Goal: Task Accomplishment & Management: Use online tool/utility

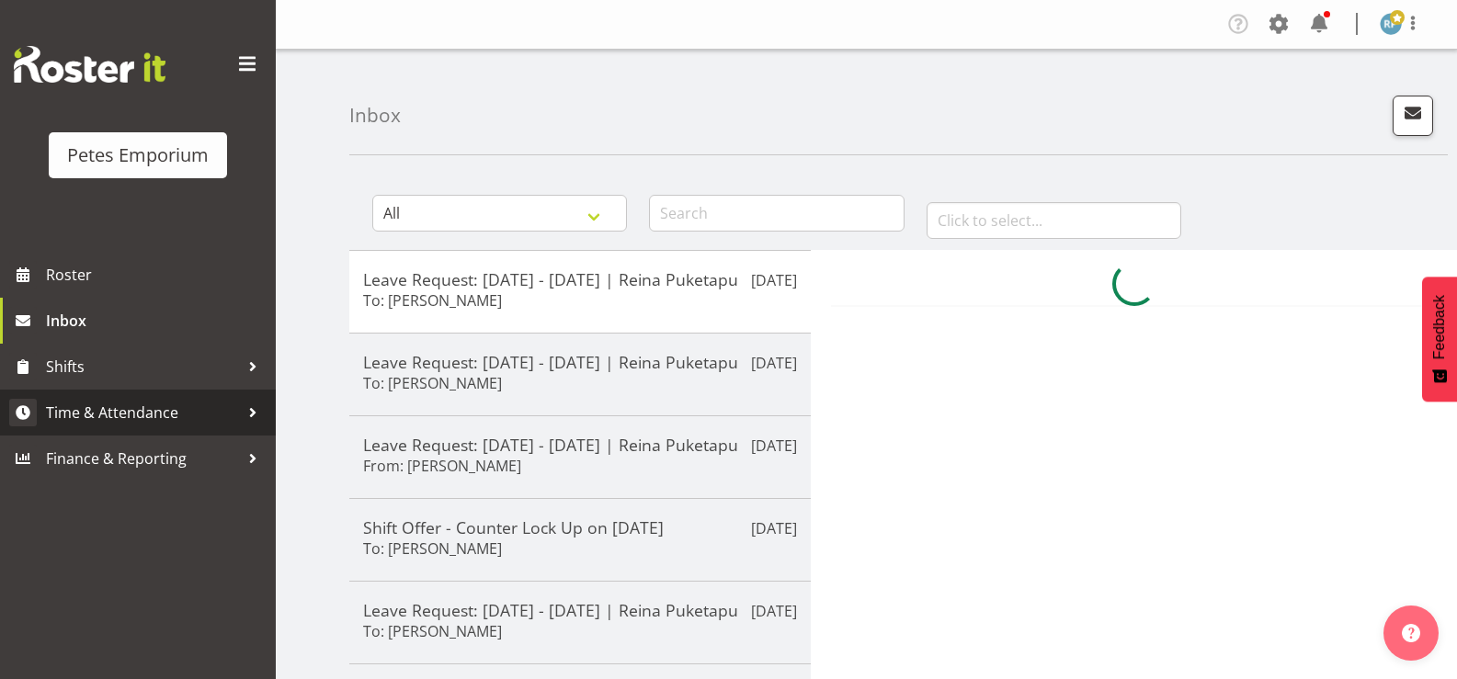
click at [136, 409] on span "Time & Attendance" at bounding box center [142, 413] width 193 height 28
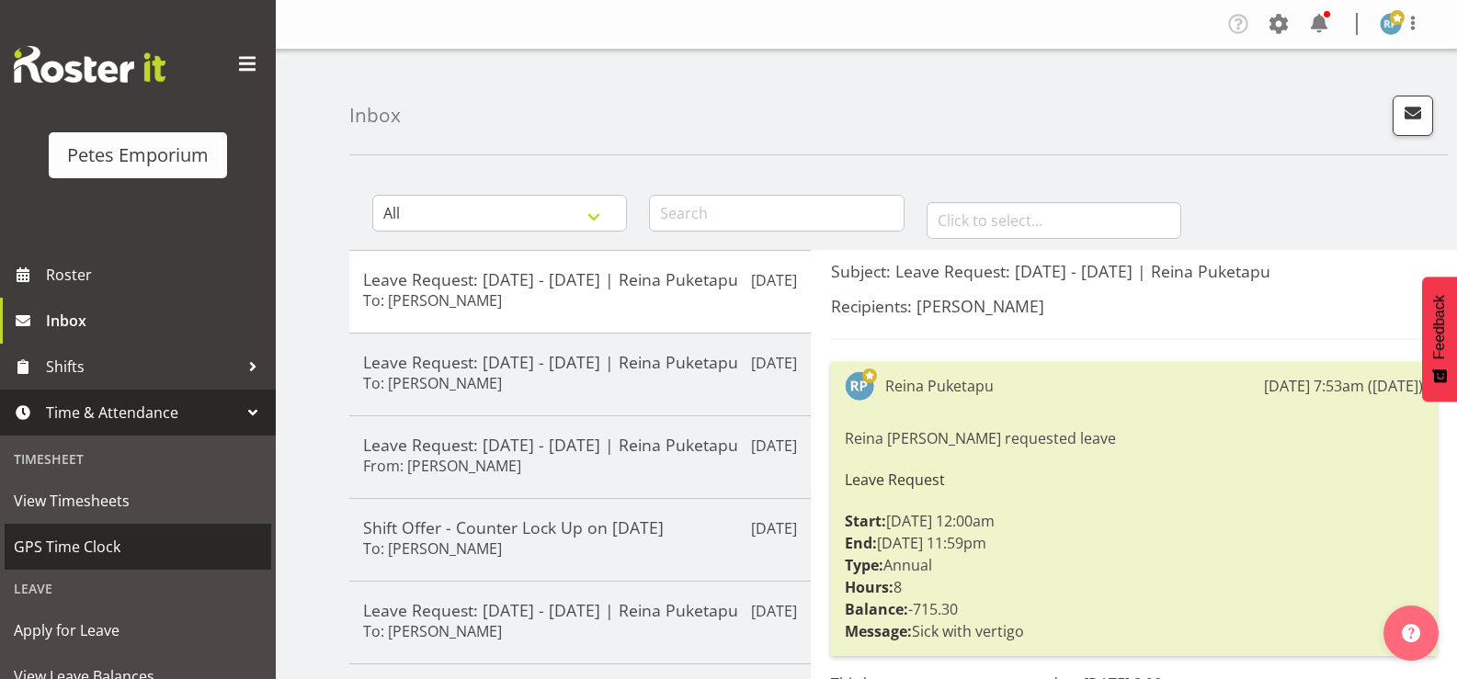
click at [102, 550] on span "GPS Time Clock" at bounding box center [138, 547] width 248 height 28
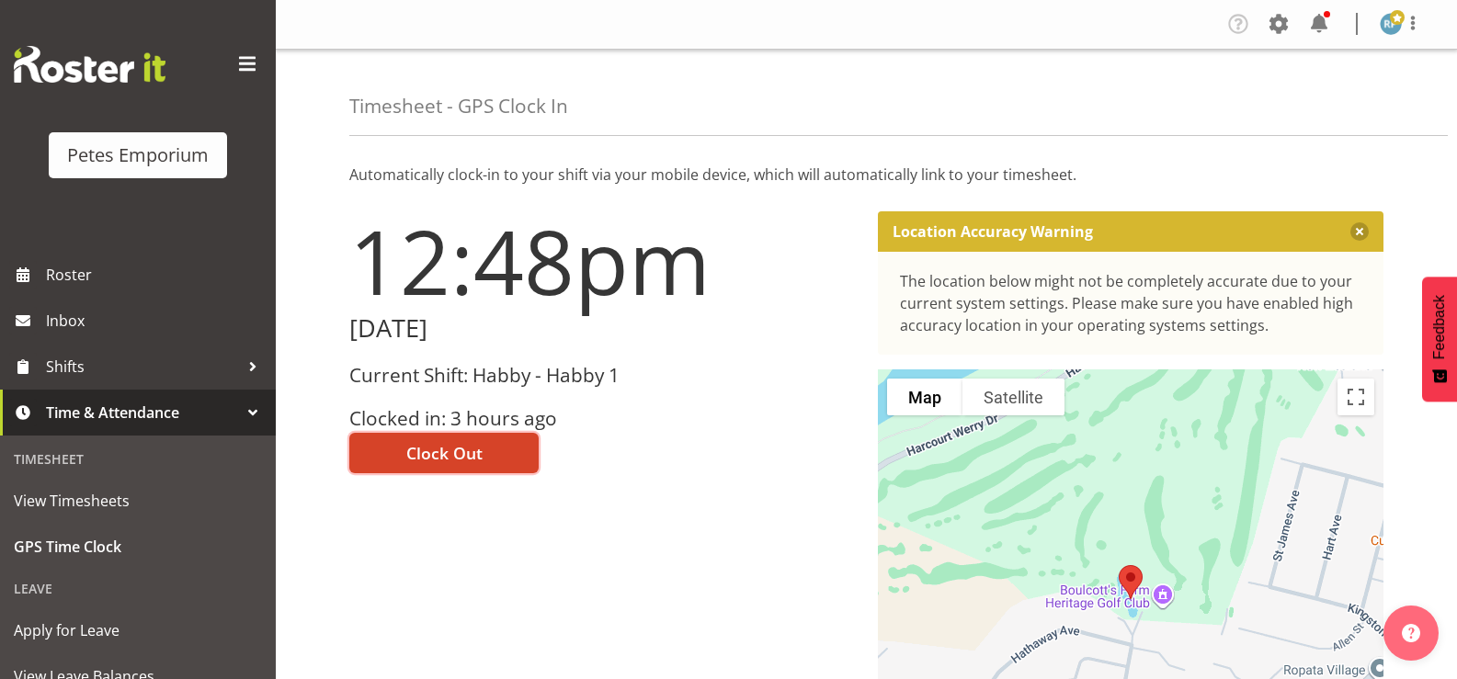
click at [494, 461] on button "Clock Out" at bounding box center [443, 453] width 189 height 40
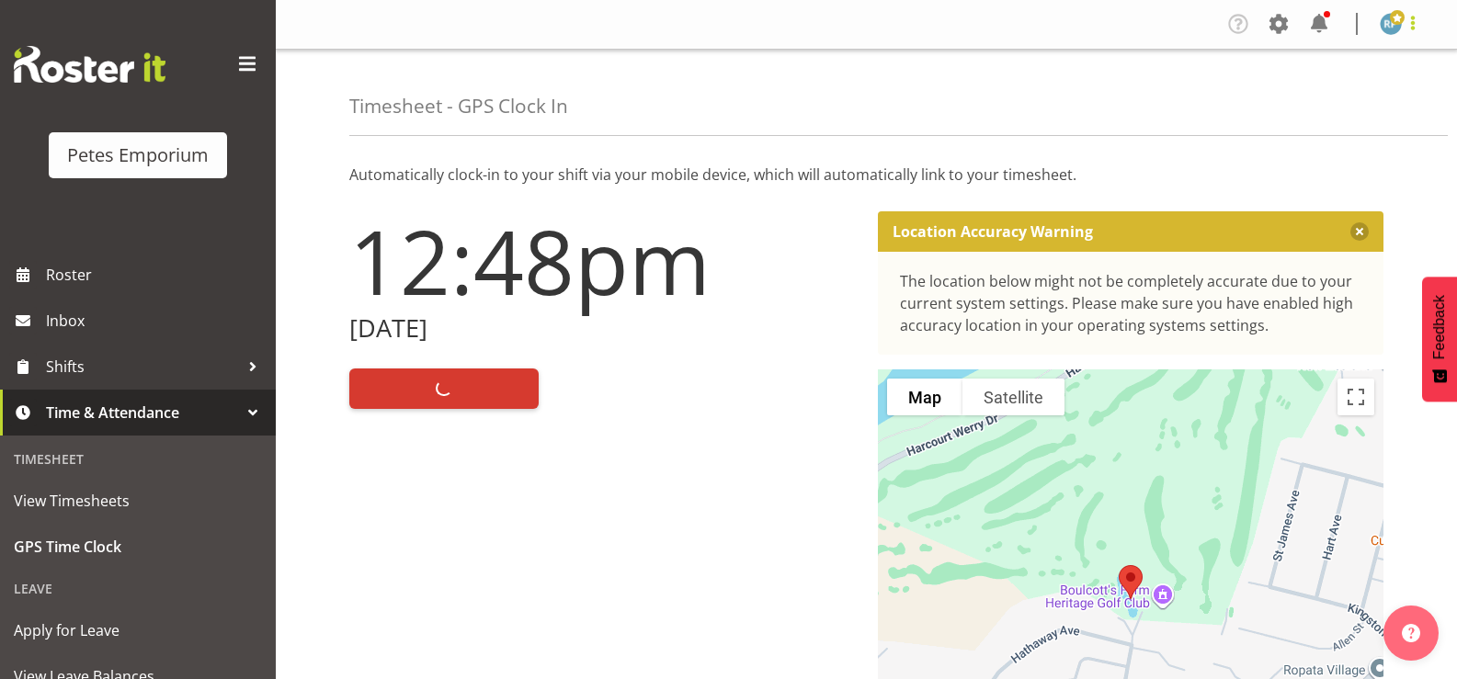
click at [1418, 32] on span at bounding box center [1412, 23] width 22 height 22
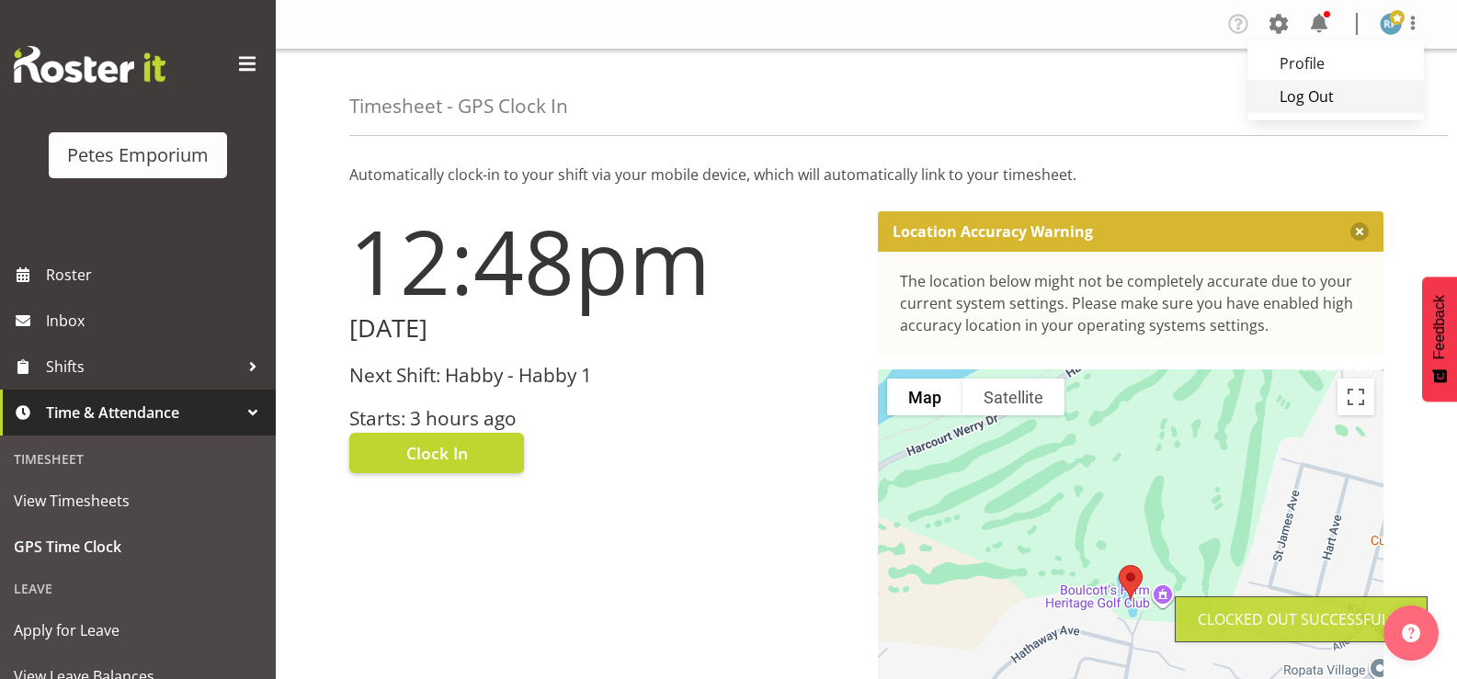
click at [1331, 108] on link "Log Out" at bounding box center [1335, 96] width 176 height 33
